Goal: Transaction & Acquisition: Purchase product/service

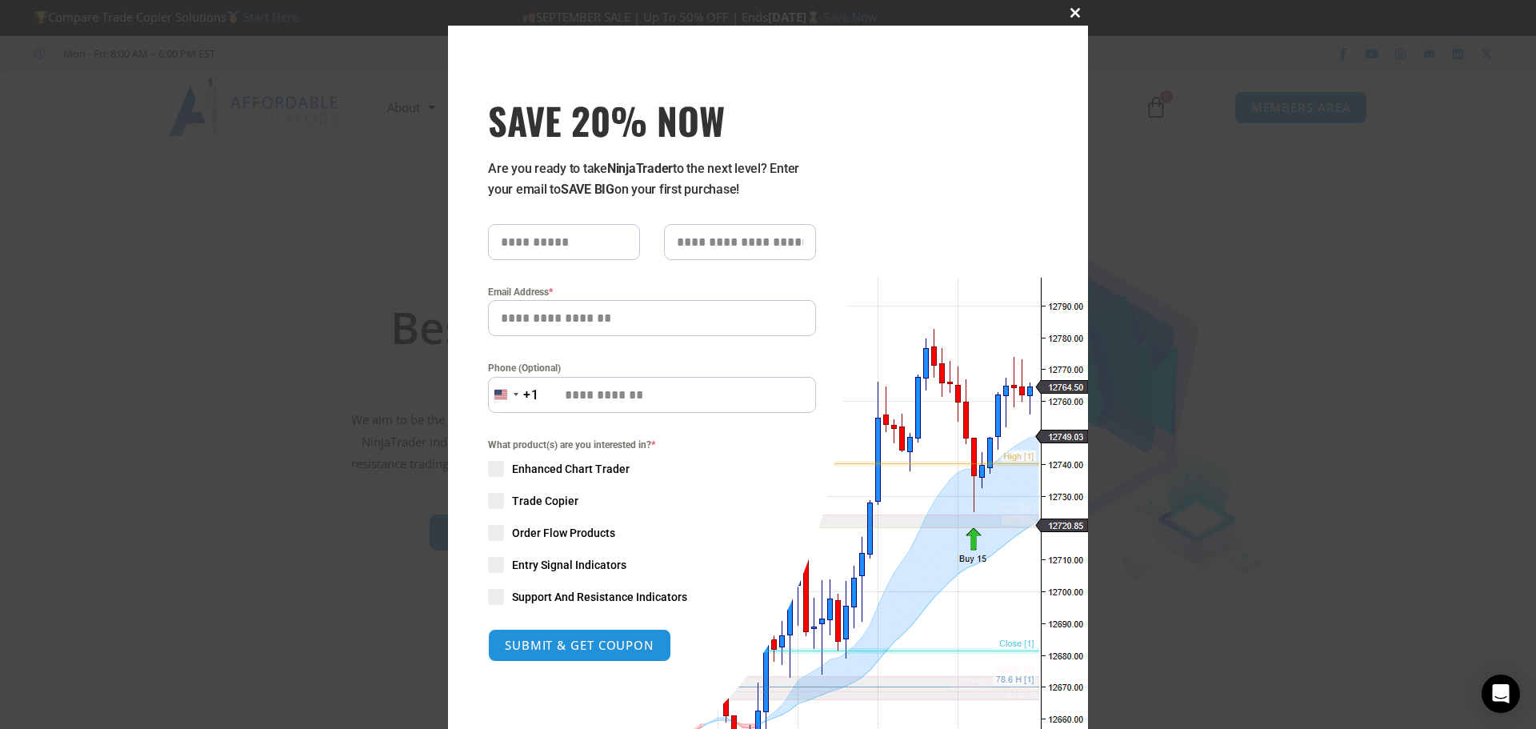
click at [1069, 14] on span "SAVE 20% NOW popup" at bounding box center [1076, 13] width 26 height 10
